Goal: Task Accomplishment & Management: Complete application form

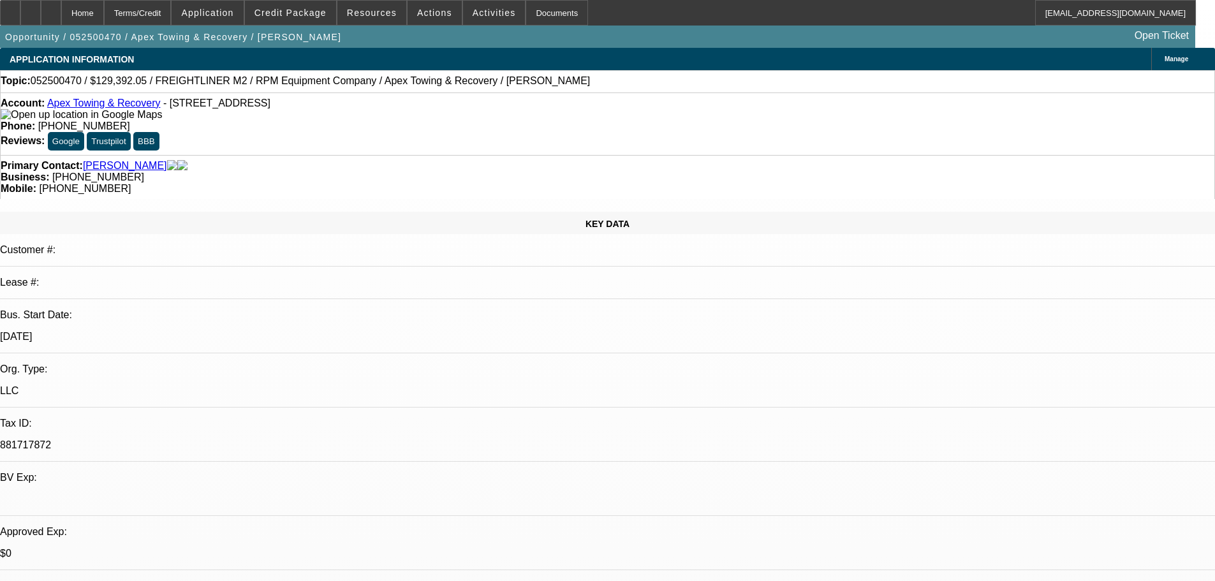
select select "0"
select select "6"
select select "0"
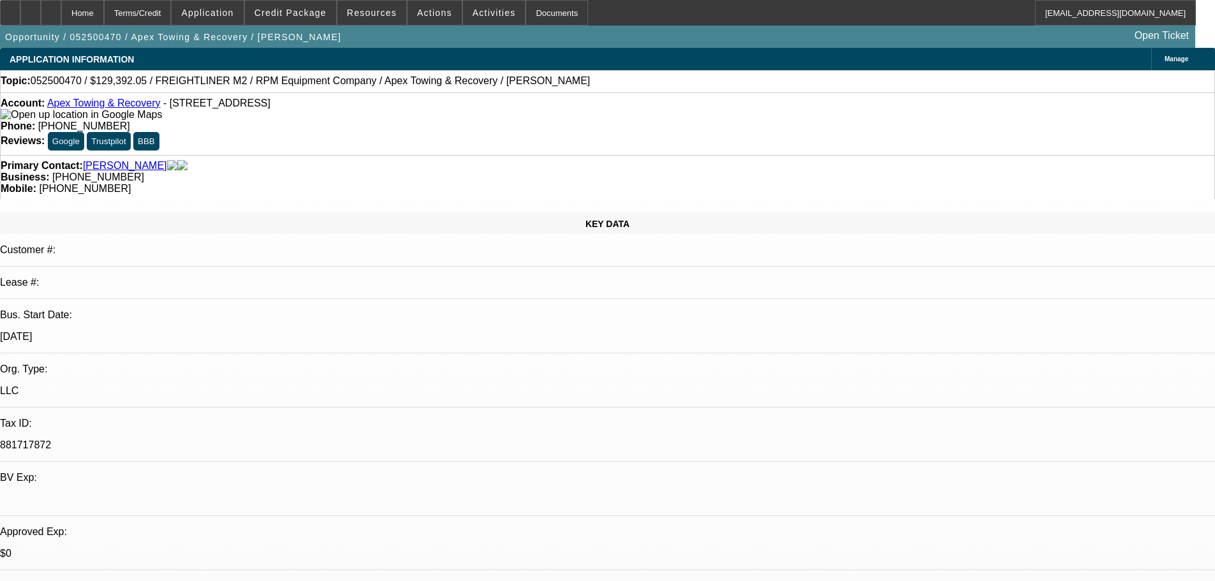
select select "0"
select select "6"
select select "0"
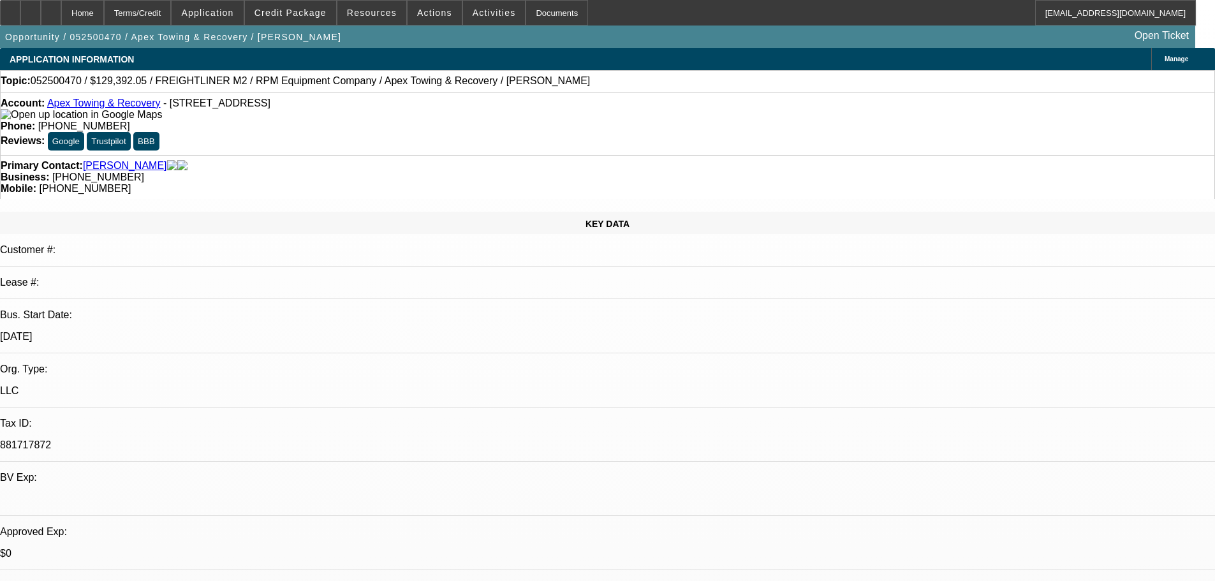
select select "0"
select select "6"
select select "0"
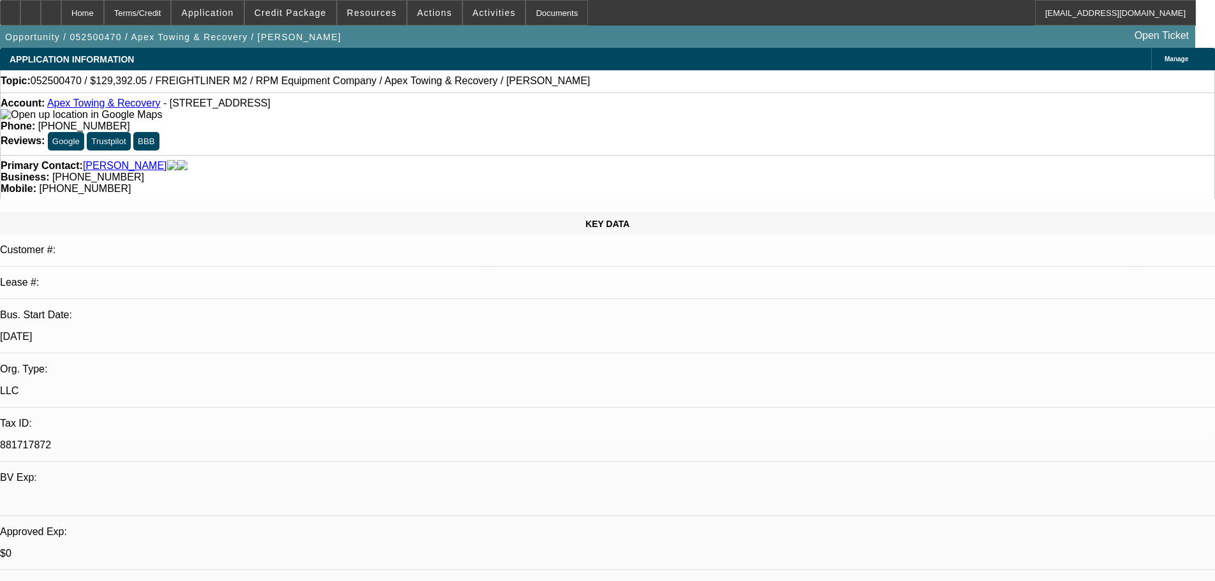
select select "6"
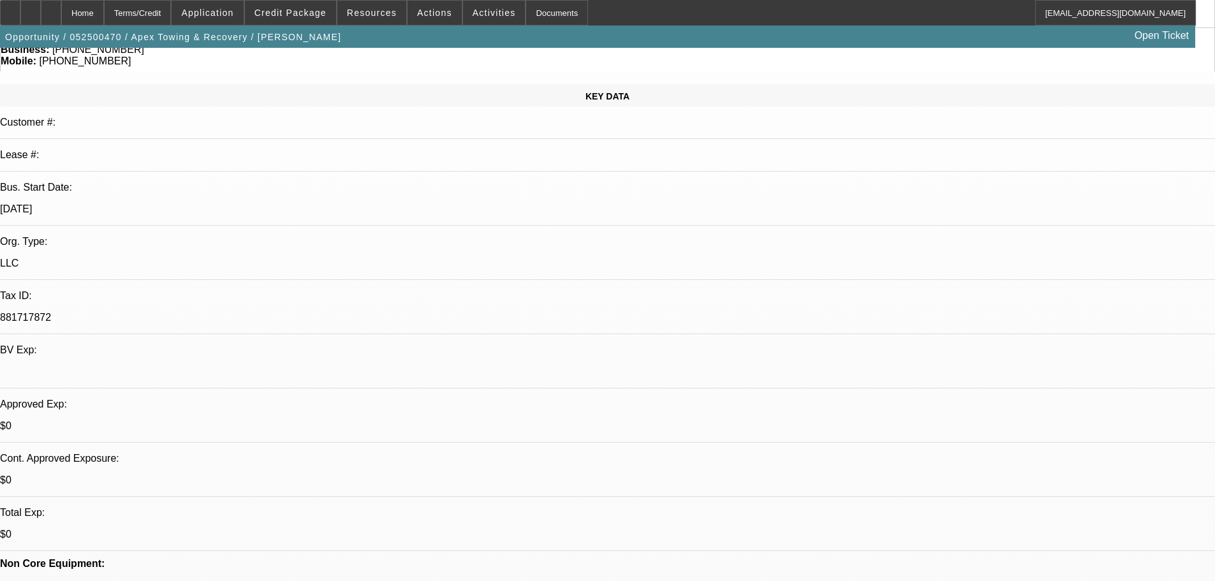
scroll to position [255, 0]
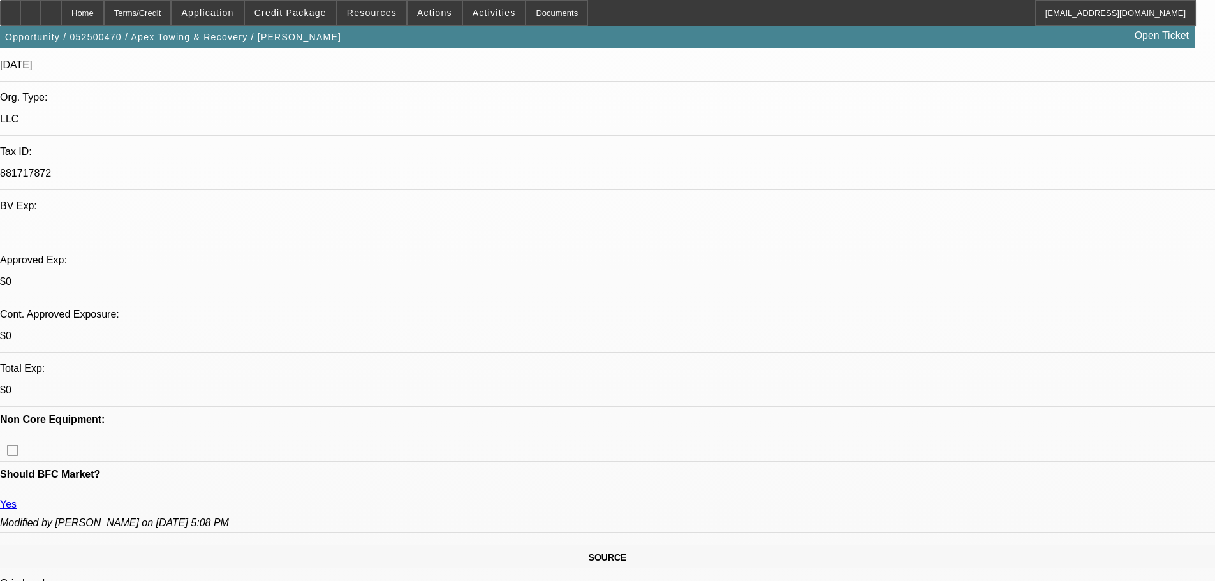
scroll to position [0, 0]
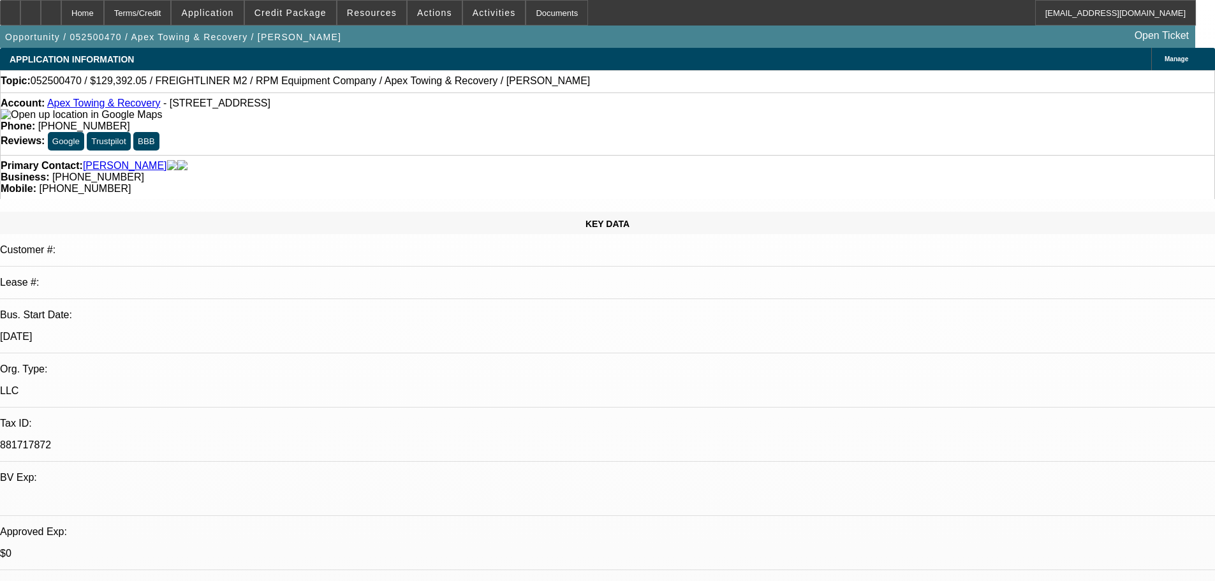
click at [84, 104] on link "Apex Towing & Recovery" at bounding box center [104, 103] width 114 height 11
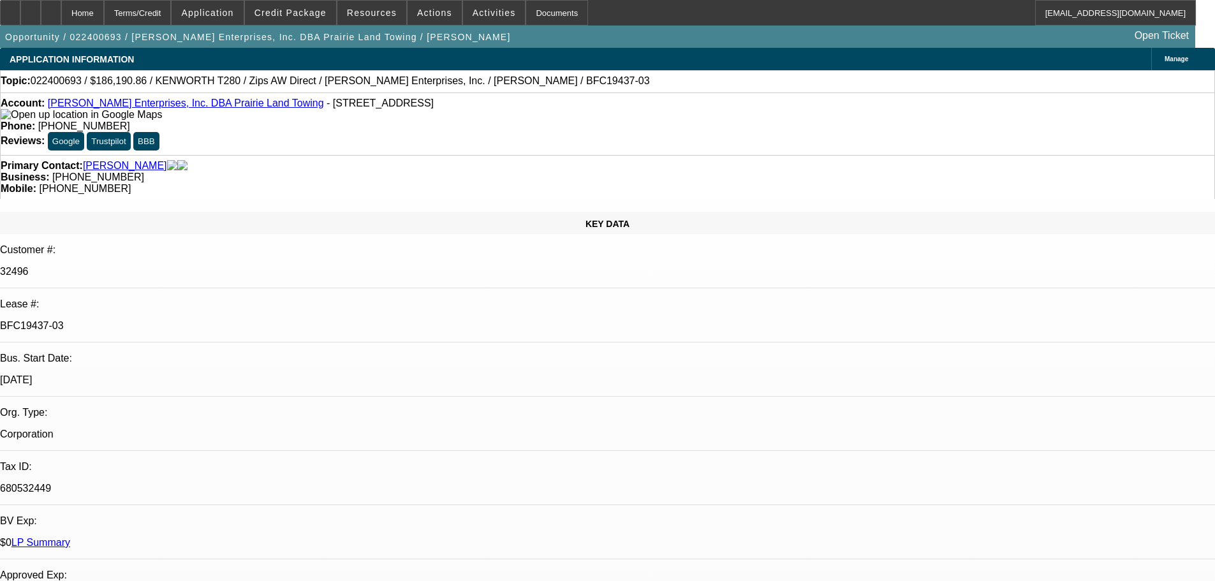
select select "0"
select select "3"
select select "0"
select select "6"
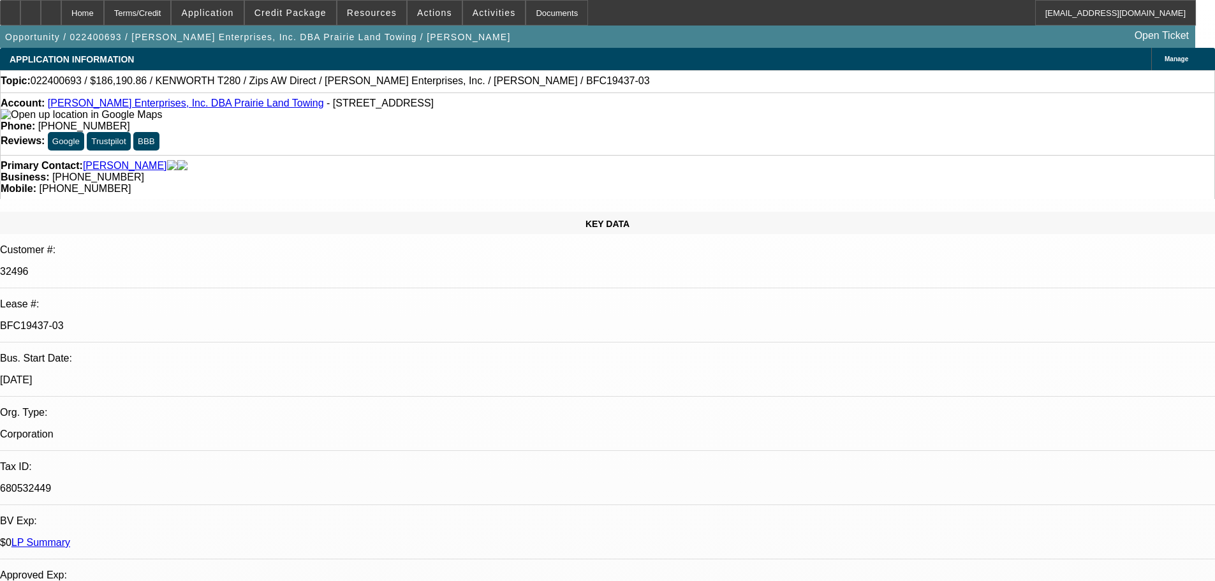
select select "0"
select select "3"
select select "0"
select select "6"
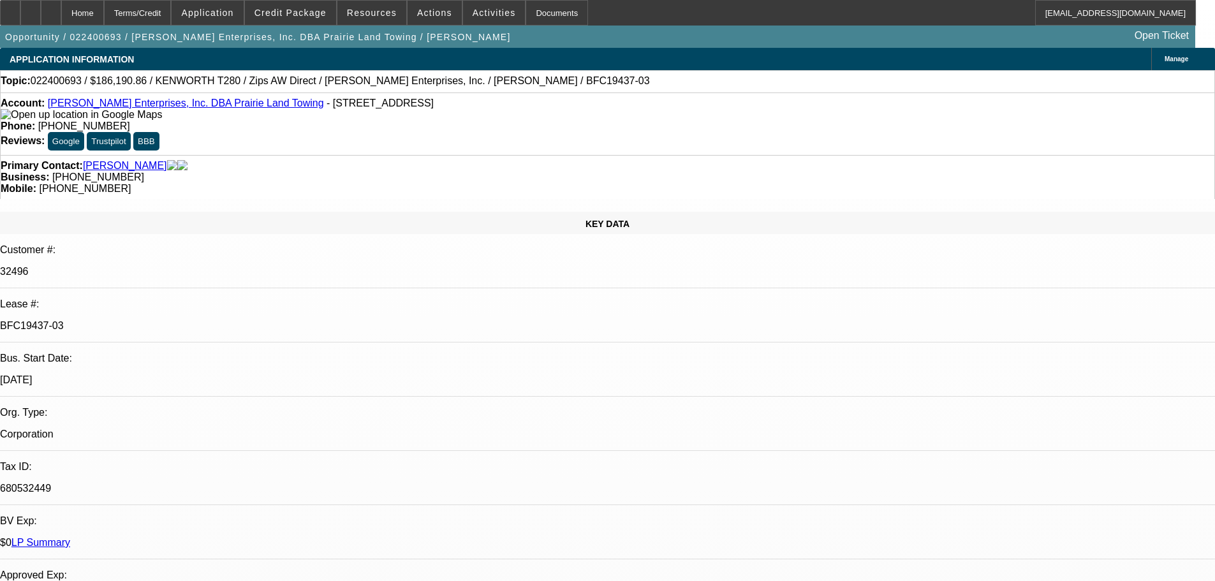
select select "0"
select select "3"
select select "0"
select select "6"
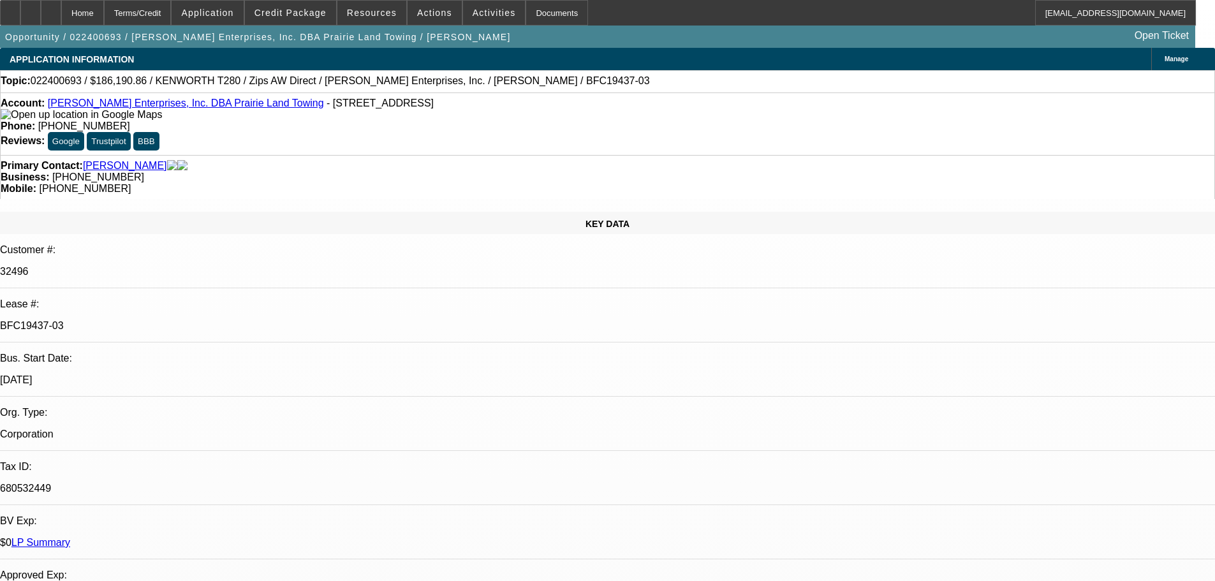
select select "0"
select select "6"
click at [156, 105] on link "[PERSON_NAME] Enterprises, Inc. DBA Prairie Land Towing" at bounding box center [186, 103] width 276 height 11
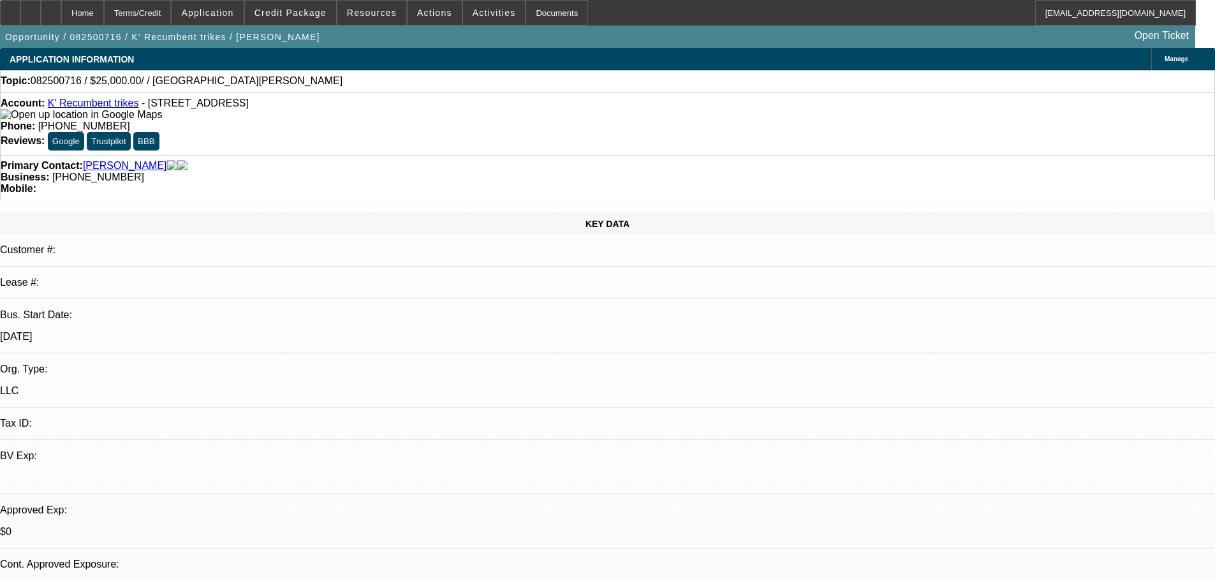
select select "0"
select select "2"
select select "0.1"
select select "4"
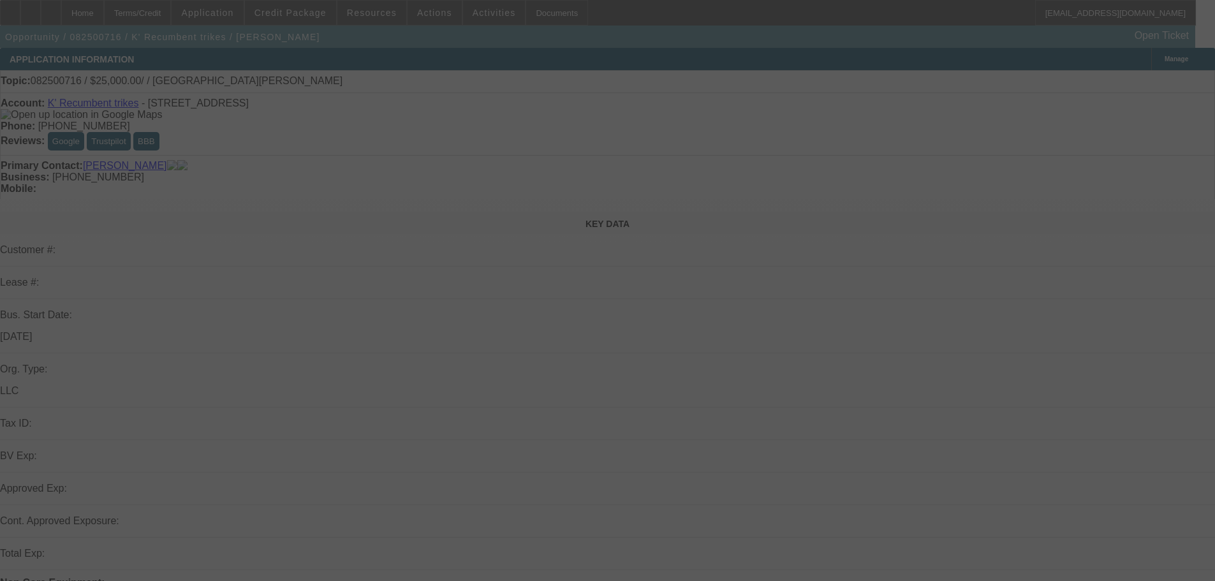
select select "0"
select select "2"
select select "0.1"
select select "4"
